Goal: Task Accomplishment & Management: Use online tool/utility

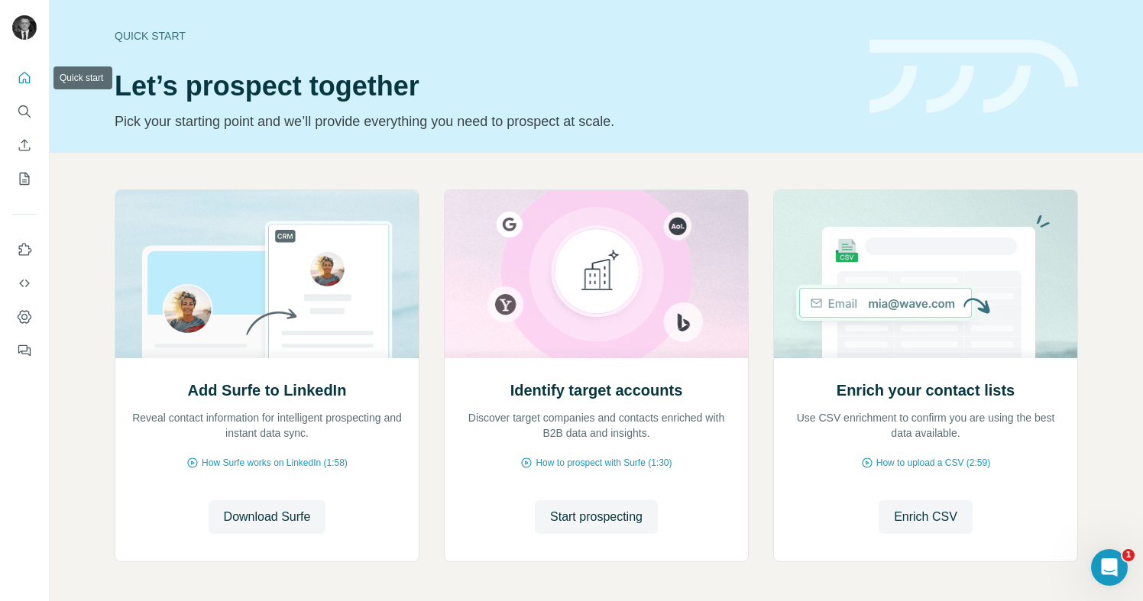
click at [24, 74] on icon "Quick start" at bounding box center [24, 77] width 15 height 15
click at [24, 73] on icon "Quick start" at bounding box center [24, 77] width 15 height 15
click at [561, 519] on span "Start prospecting" at bounding box center [596, 517] width 92 height 18
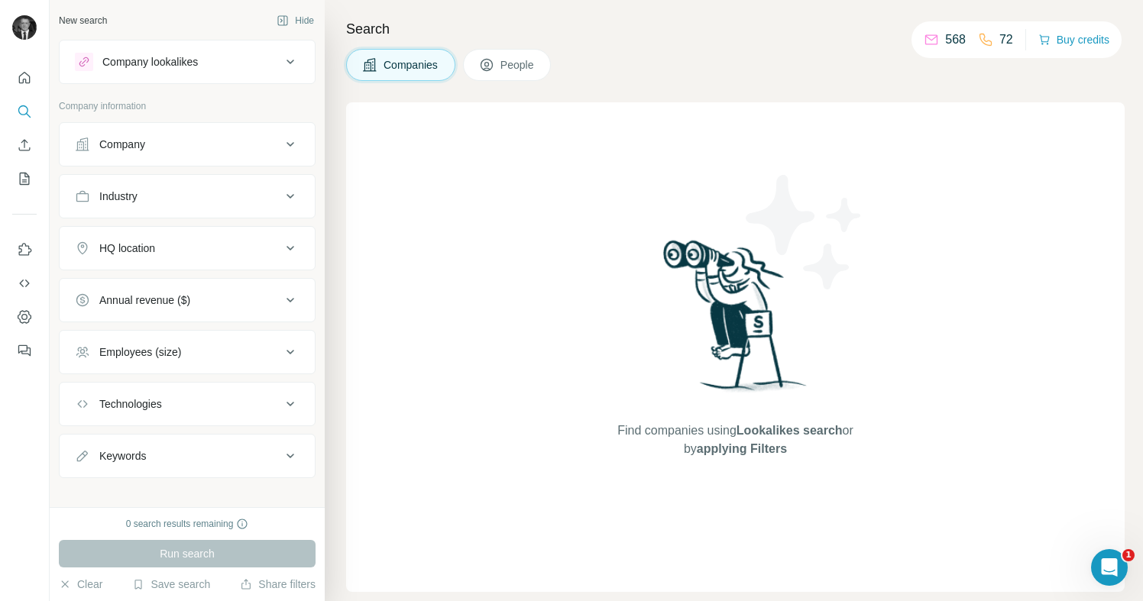
click at [153, 149] on div "Company" at bounding box center [178, 144] width 206 height 15
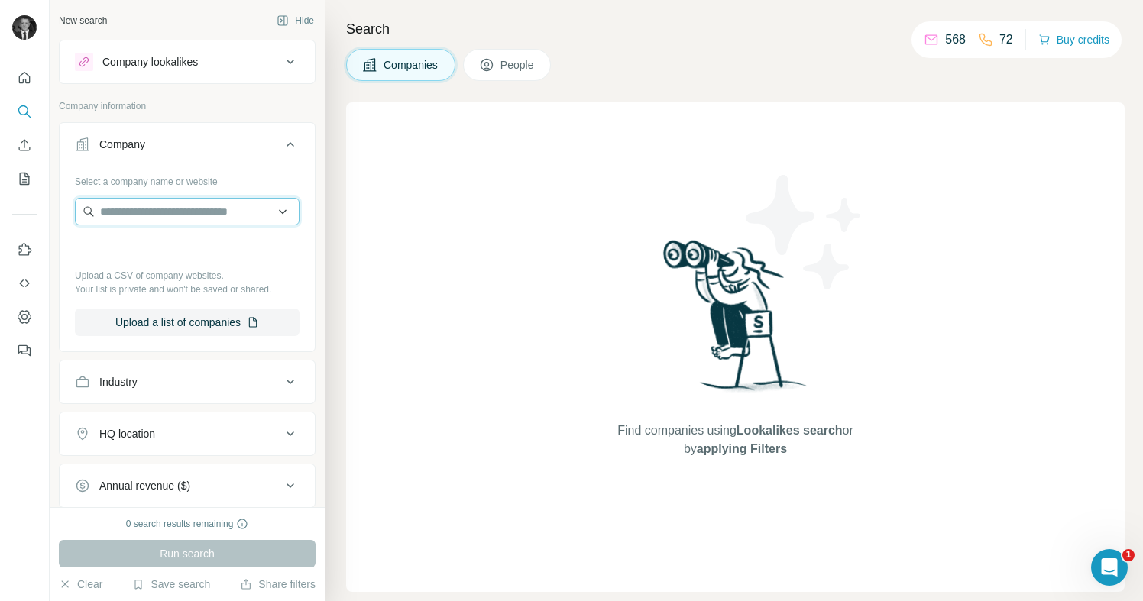
click at [154, 207] on input "text" at bounding box center [187, 211] width 225 height 27
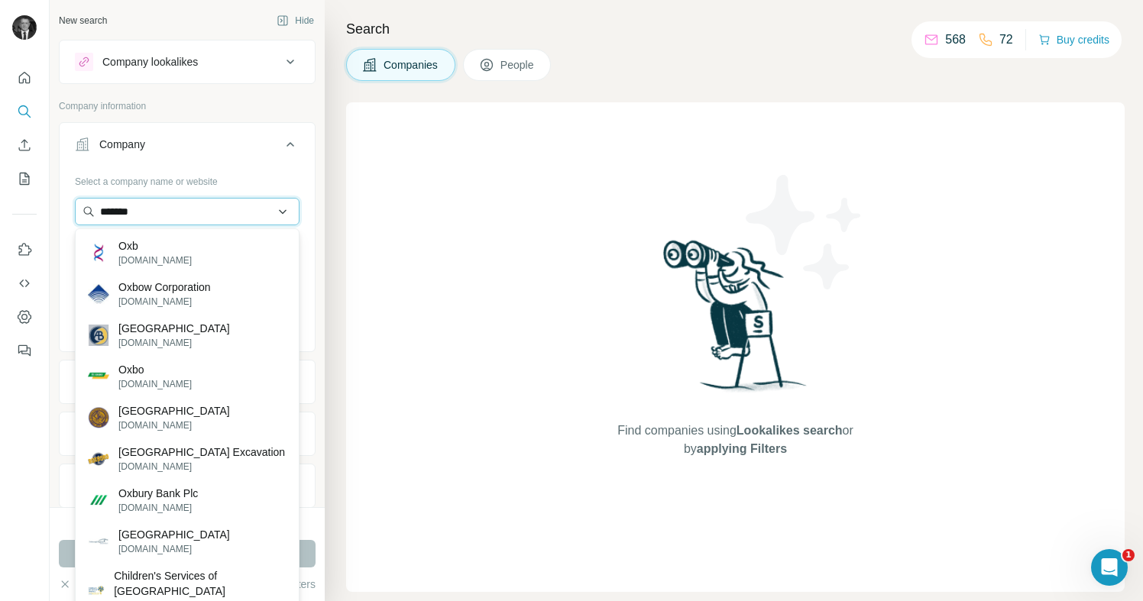
type input "********"
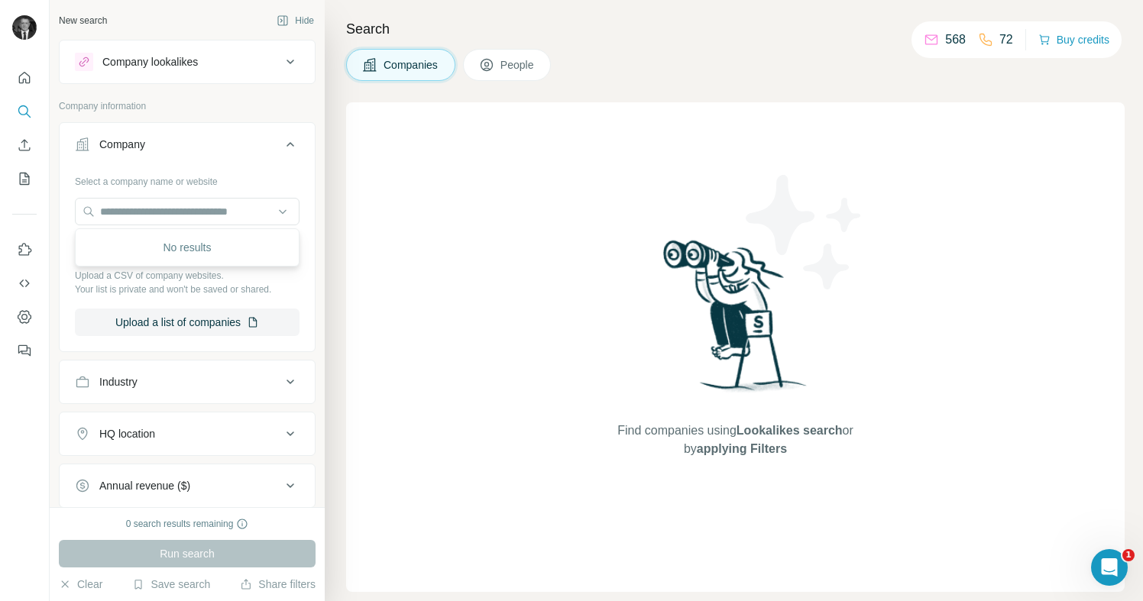
click at [206, 548] on div "Run search" at bounding box center [187, 553] width 257 height 27
click at [140, 214] on input "text" at bounding box center [187, 211] width 225 height 27
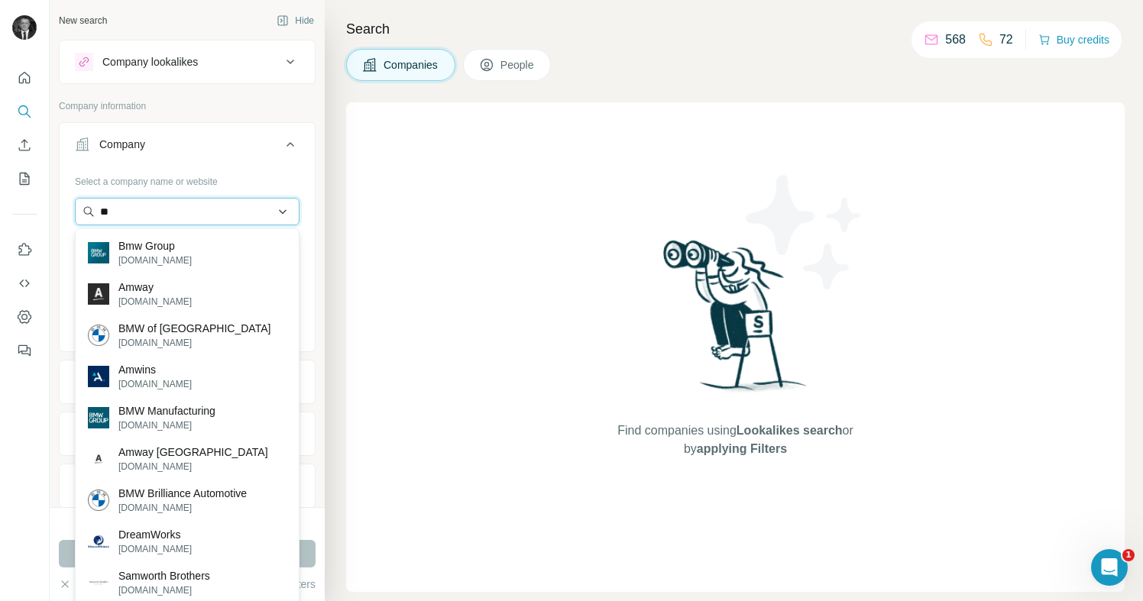
type input "*"
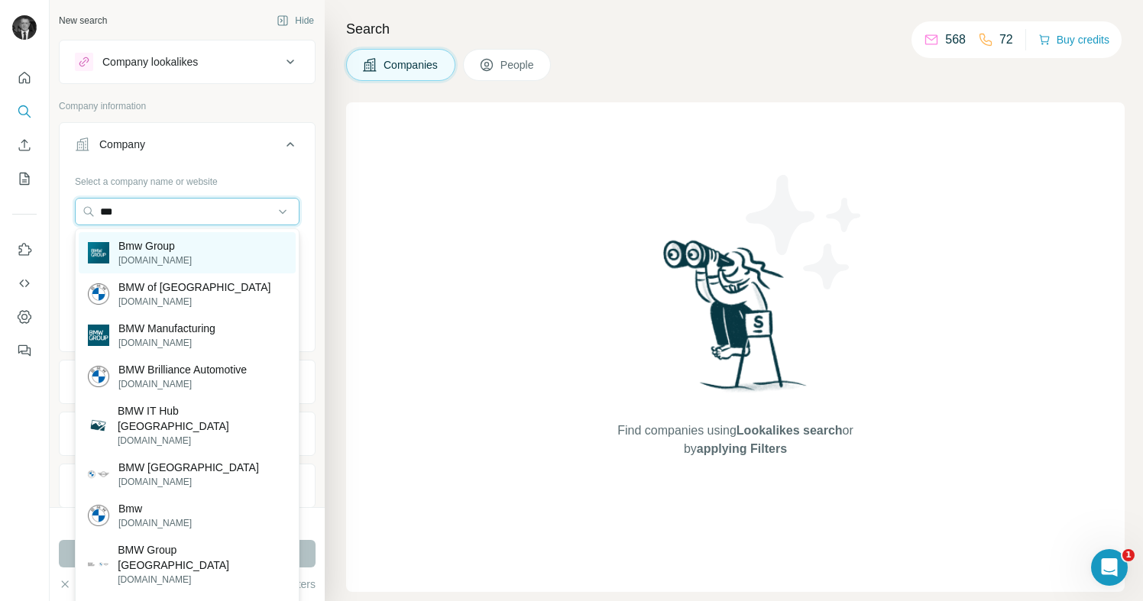
type input "***"
click at [156, 247] on p "Bmw Group" at bounding box center [154, 245] width 73 height 15
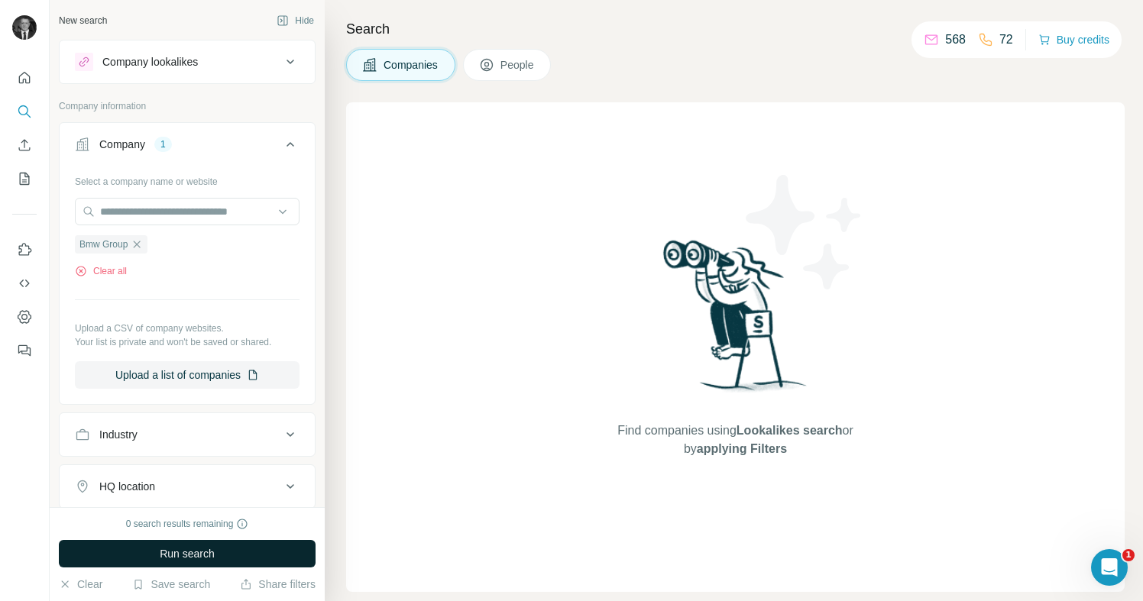
click at [146, 553] on button "Run search" at bounding box center [187, 553] width 257 height 27
